Goal: Entertainment & Leisure: Consume media (video, audio)

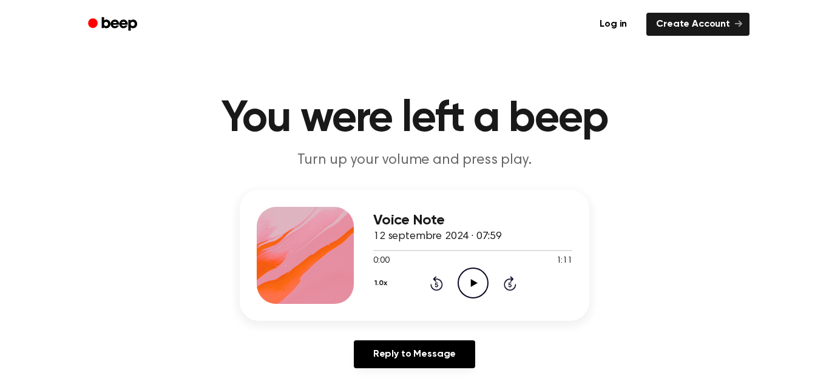
click at [479, 275] on icon "Play Audio" at bounding box center [472, 282] width 31 height 31
click at [477, 280] on icon "Play Audio" at bounding box center [472, 282] width 31 height 31
click at [468, 272] on icon "Pause Audio" at bounding box center [472, 282] width 31 height 31
click at [434, 284] on icon "Rewind 5 seconds" at bounding box center [435, 283] width 13 height 16
click at [434, 285] on icon "Rewind 5 seconds" at bounding box center [435, 283] width 13 height 16
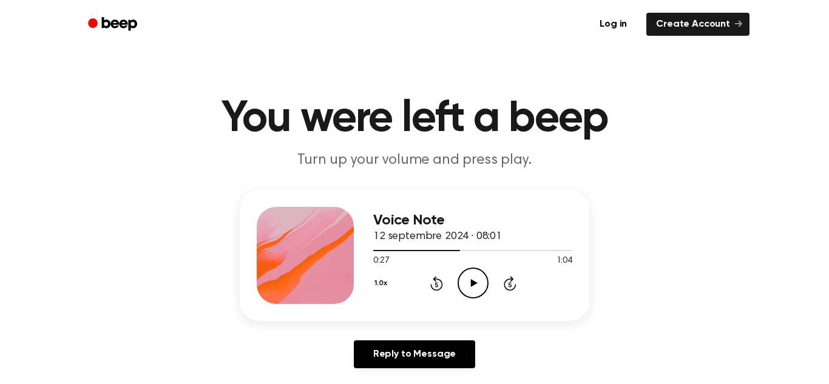
click at [468, 283] on icon "Play Audio" at bounding box center [472, 282] width 31 height 31
drag, startPoint x: 468, startPoint y: 283, endPoint x: 432, endPoint y: 254, distance: 46.5
click at [432, 254] on div "Voice Note 12 septembre 2024 · 08:01 0:27 1:04 Your browser does not support th…" at bounding box center [472, 255] width 199 height 97
